Goal: Information Seeking & Learning: Learn about a topic

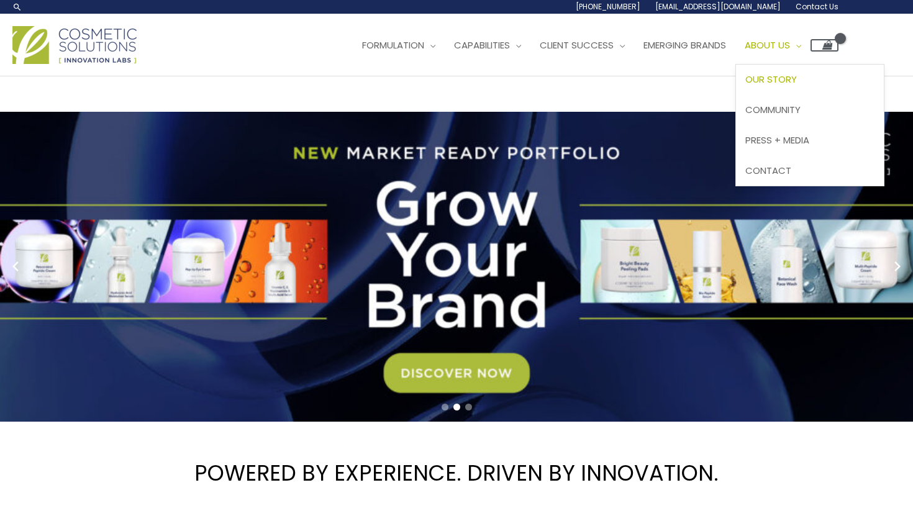
click at [797, 81] on span "Our Story" at bounding box center [771, 79] width 52 height 13
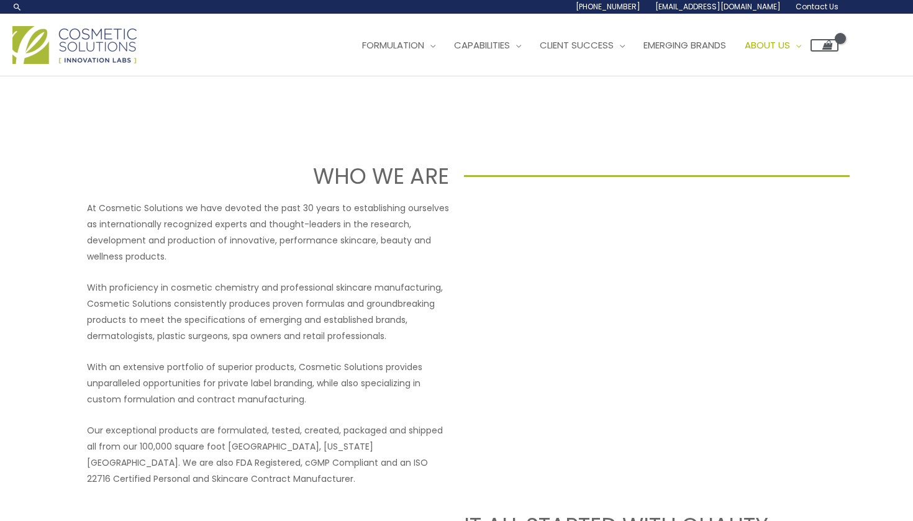
click at [216, 315] on p "With proficiency in cosmetic chemistry and professional skincare manufacturing,…" at bounding box center [268, 312] width 362 height 65
click at [152, 390] on p "With an extensive portfolio of superior products, Cosmetic Solutions provides u…" at bounding box center [268, 383] width 362 height 48
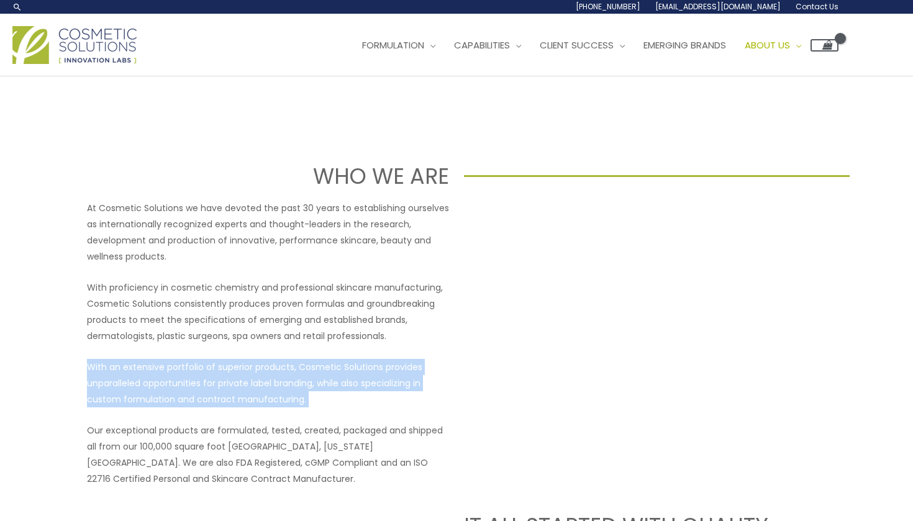
click at [152, 390] on p "With an extensive portfolio of superior products, Cosmetic Solutions provides u…" at bounding box center [268, 383] width 362 height 48
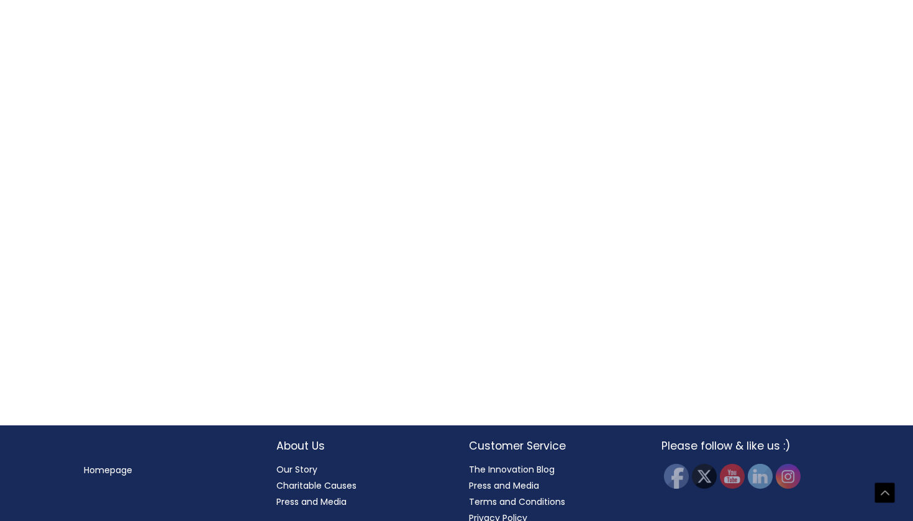
scroll to position [1307, 0]
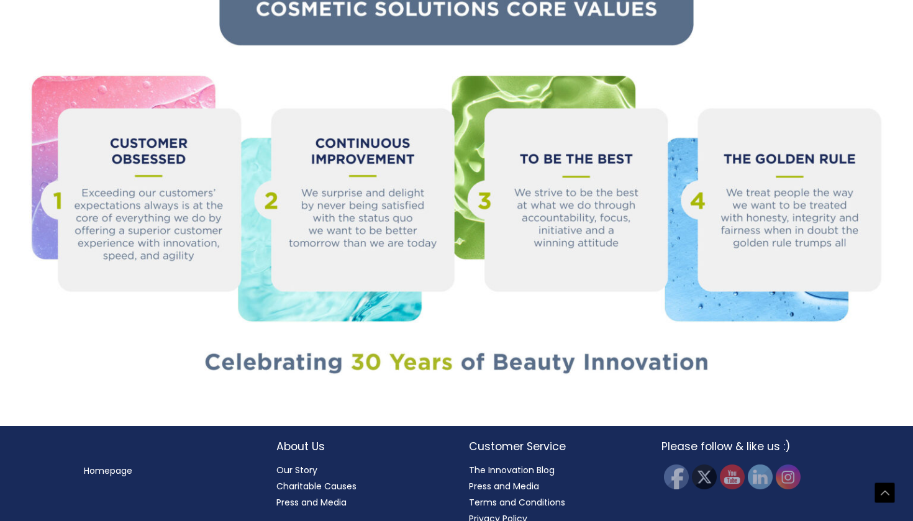
click at [298, 464] on link "Our Story" at bounding box center [296, 470] width 41 height 12
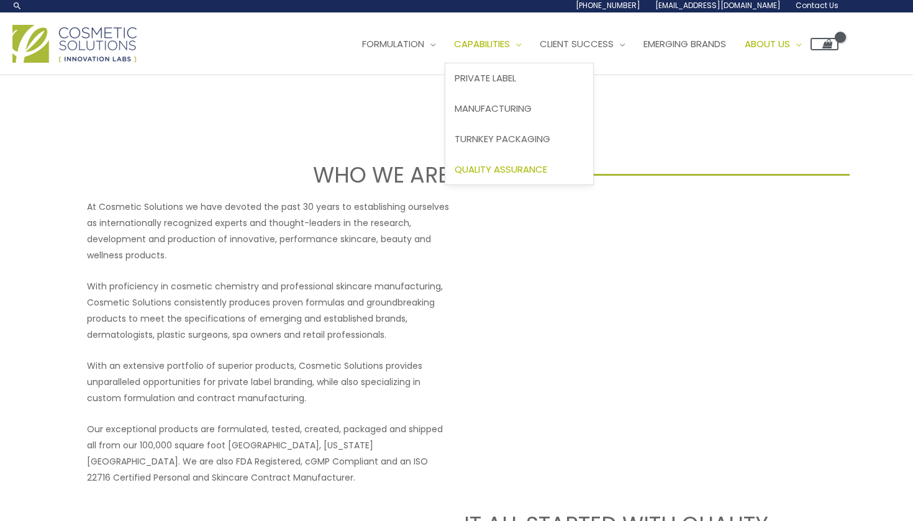
scroll to position [22, 0]
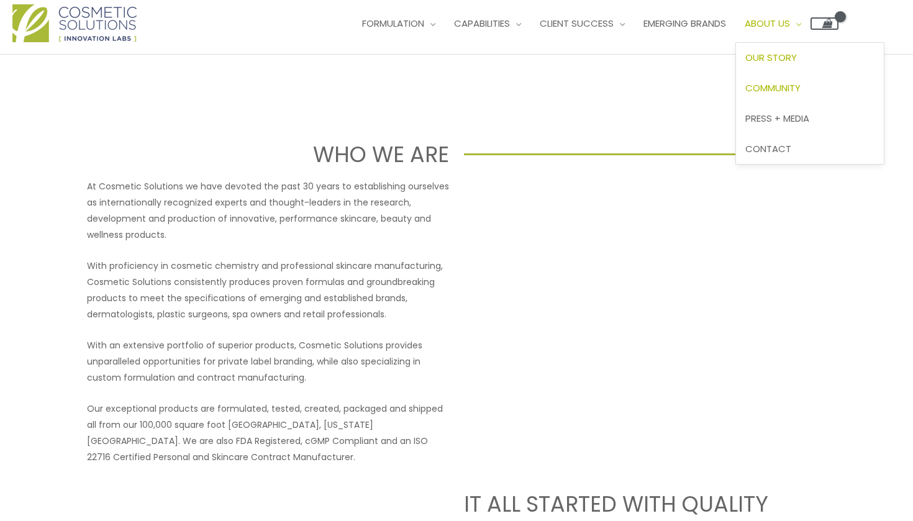
click at [801, 83] on span "Community" at bounding box center [772, 87] width 55 height 13
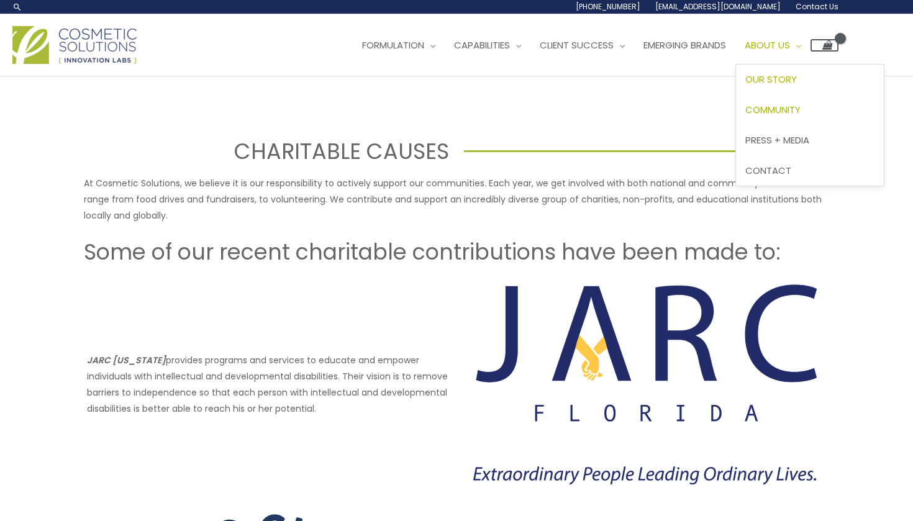
click at [797, 77] on span "Our Story" at bounding box center [771, 79] width 52 height 13
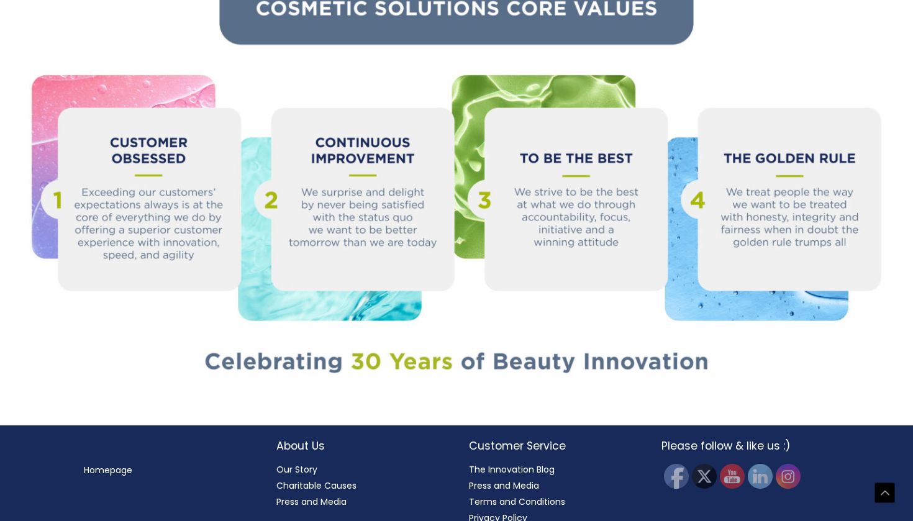
scroll to position [1307, 0]
